Goal: Task Accomplishment & Management: Manage account settings

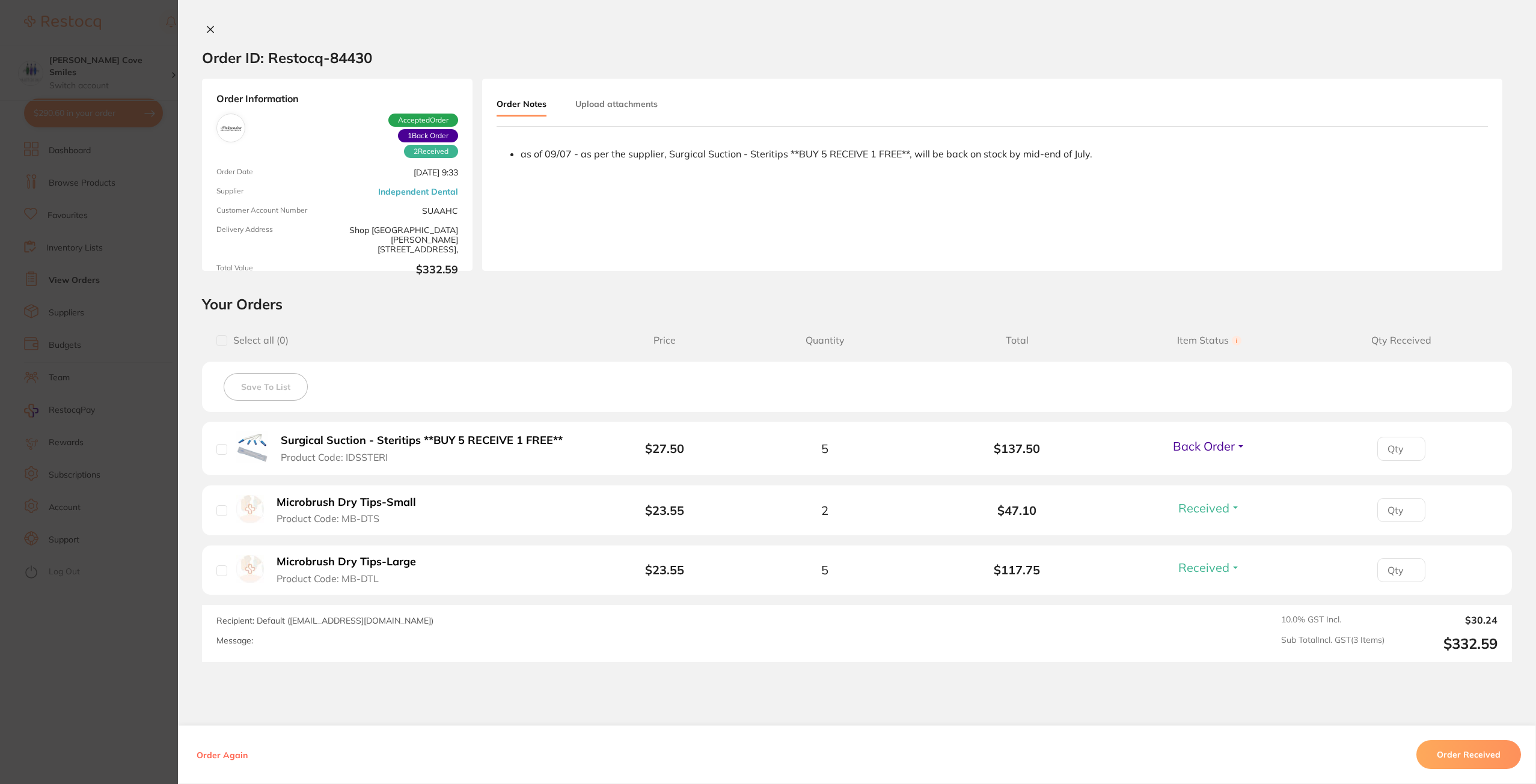
click at [1233, 444] on button "Back Order" at bounding box center [1209, 446] width 80 height 15
click at [1214, 464] on button "Received" at bounding box center [1209, 473] width 31 height 19
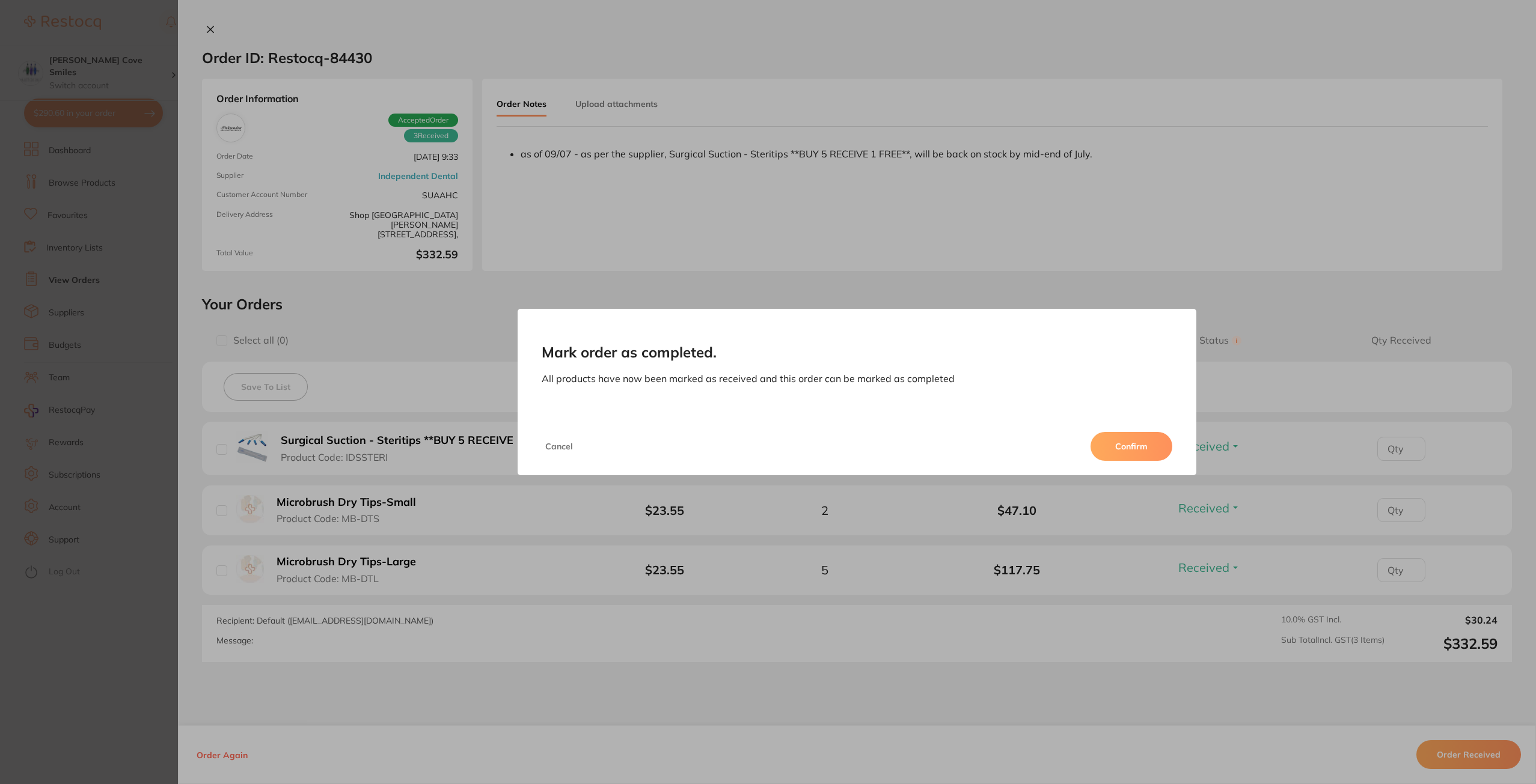
click at [1151, 450] on button "Confirm" at bounding box center [1131, 447] width 82 height 29
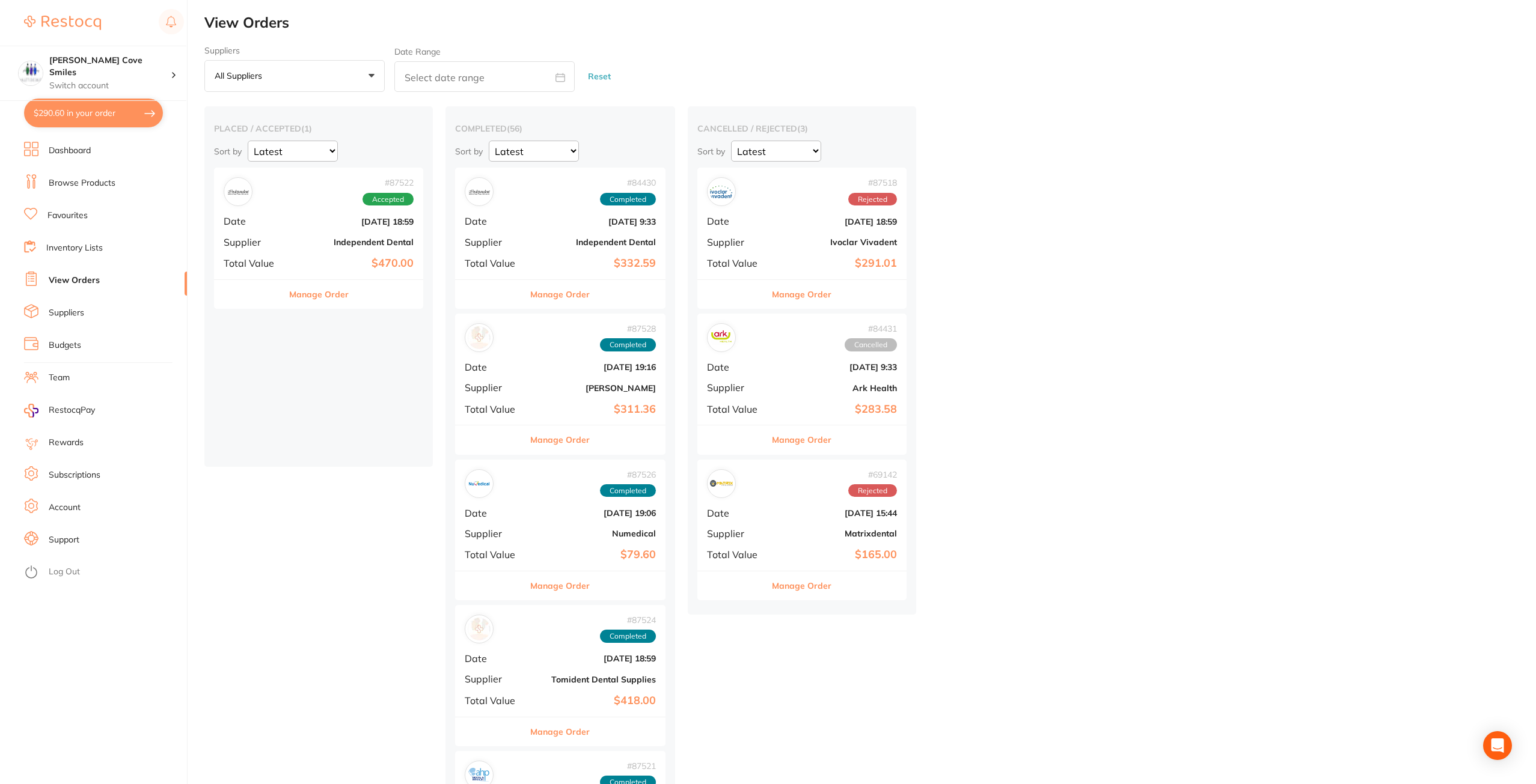
click at [303, 230] on div "# 87522 Accepted Date [DATE] 18:59 Supplier Independent Dental Total Value $470…" at bounding box center [319, 223] width 209 height 111
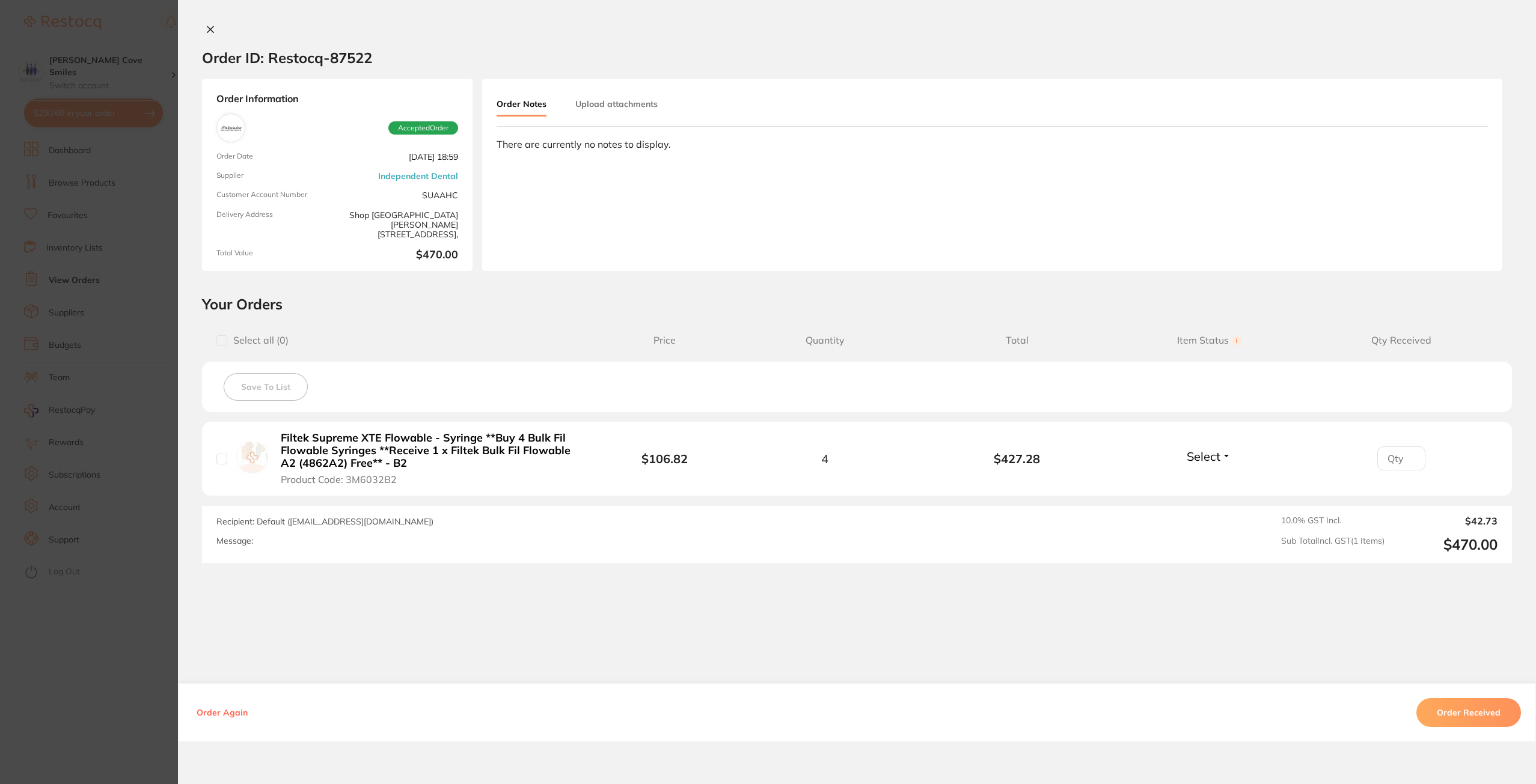
click at [207, 33] on icon at bounding box center [210, 29] width 10 height 10
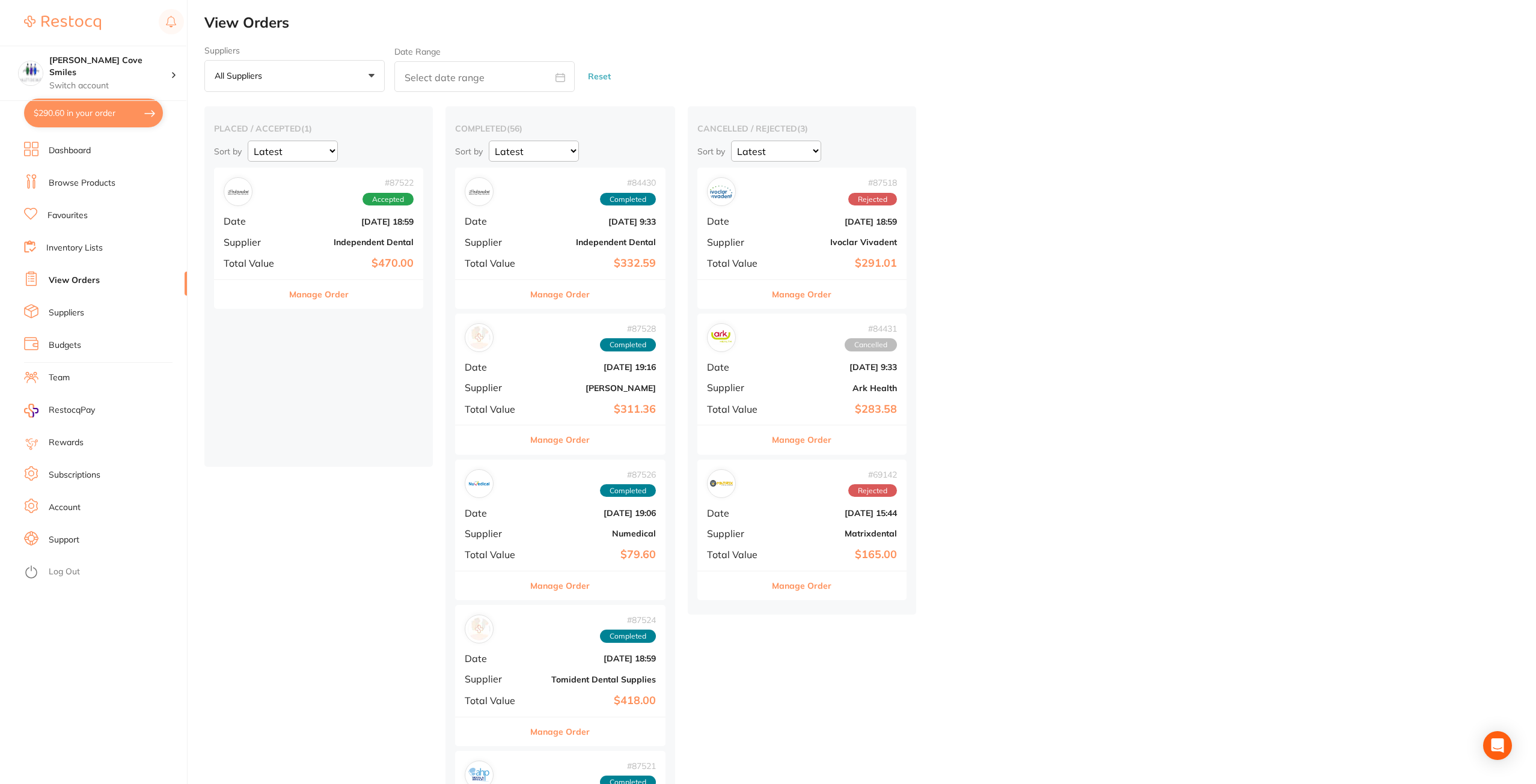
click at [62, 574] on link "Log Out" at bounding box center [65, 572] width 31 height 12
